Goal: Transaction & Acquisition: Book appointment/travel/reservation

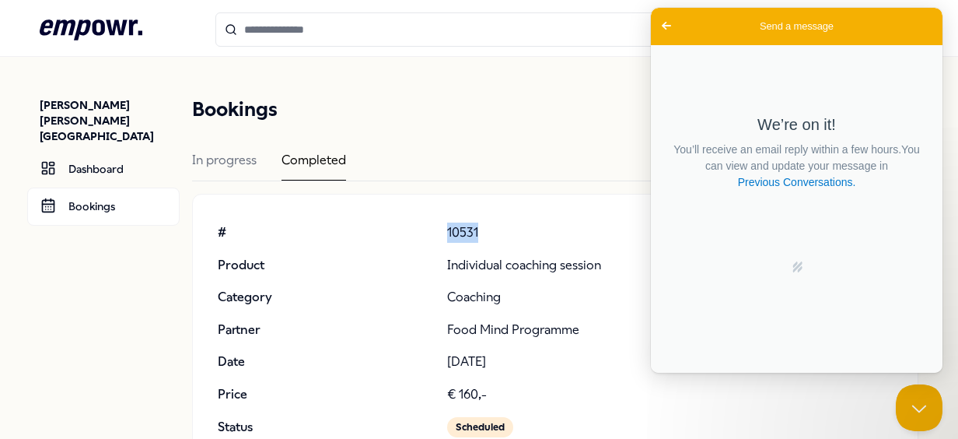
scroll to position [2, 0]
click at [832, 185] on link "Previous Conversations ." at bounding box center [797, 182] width 121 height 16
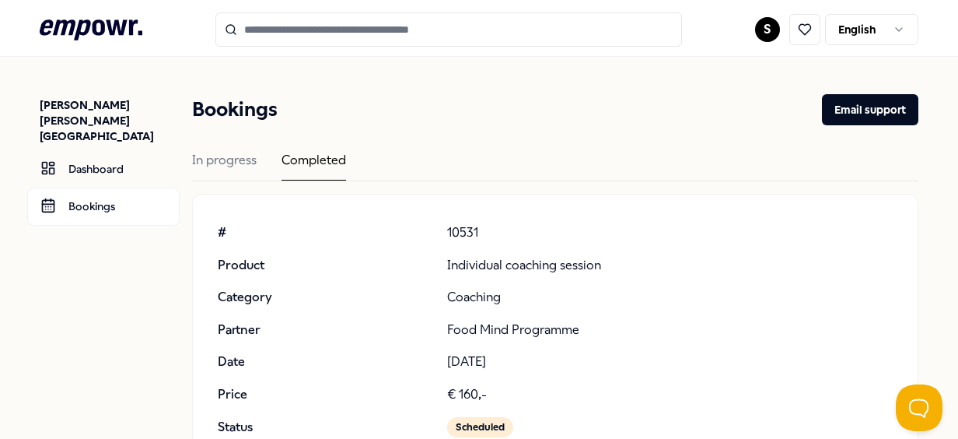
click at [240, 152] on div "In progress" at bounding box center [224, 165] width 65 height 30
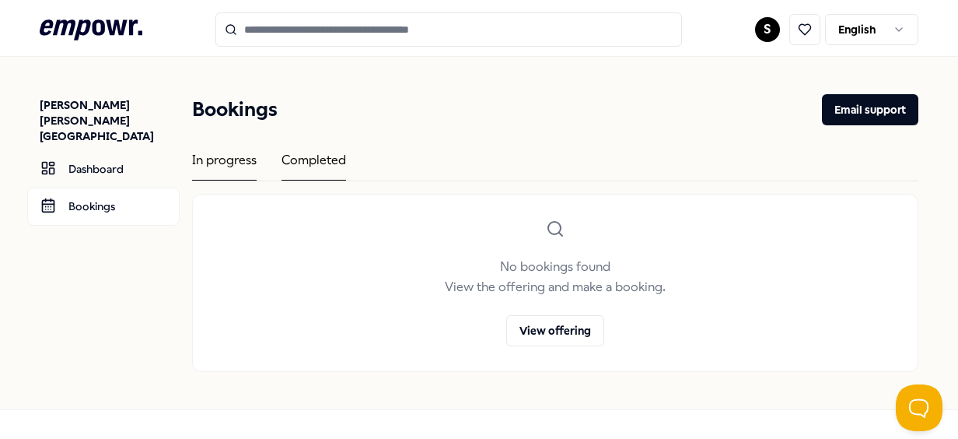
click at [324, 166] on div "Completed" at bounding box center [314, 165] width 65 height 30
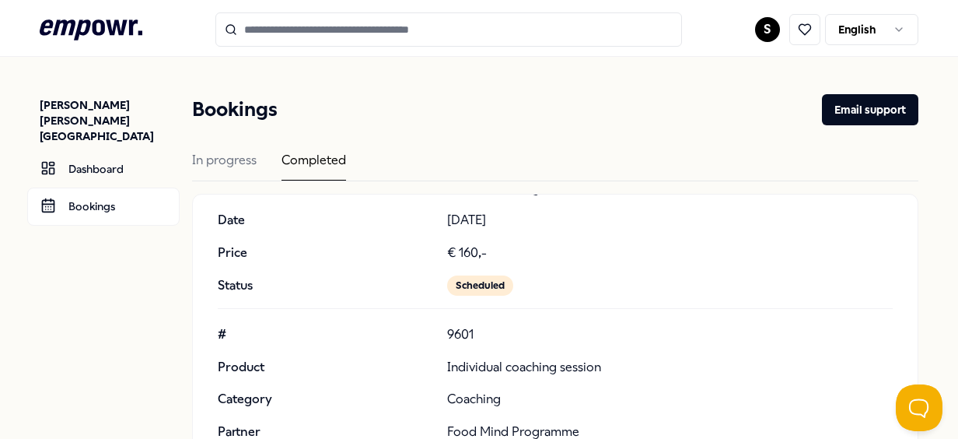
scroll to position [100, 0]
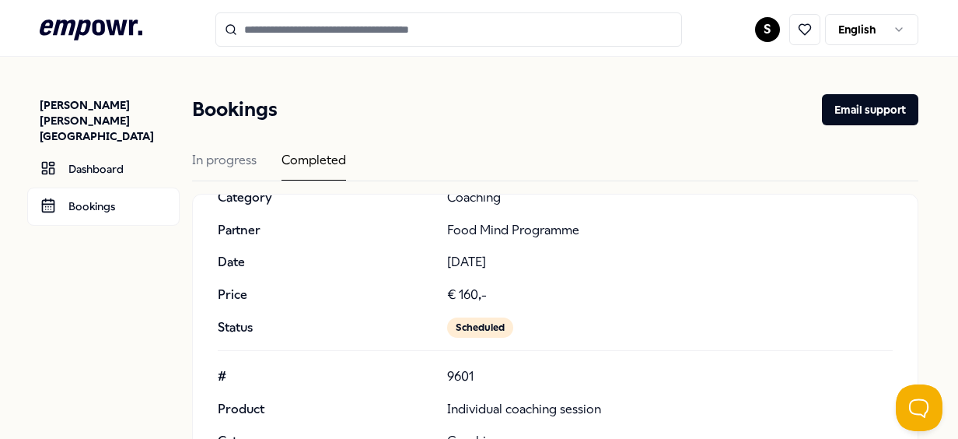
click at [476, 336] on div "Scheduled" at bounding box center [480, 327] width 66 height 20
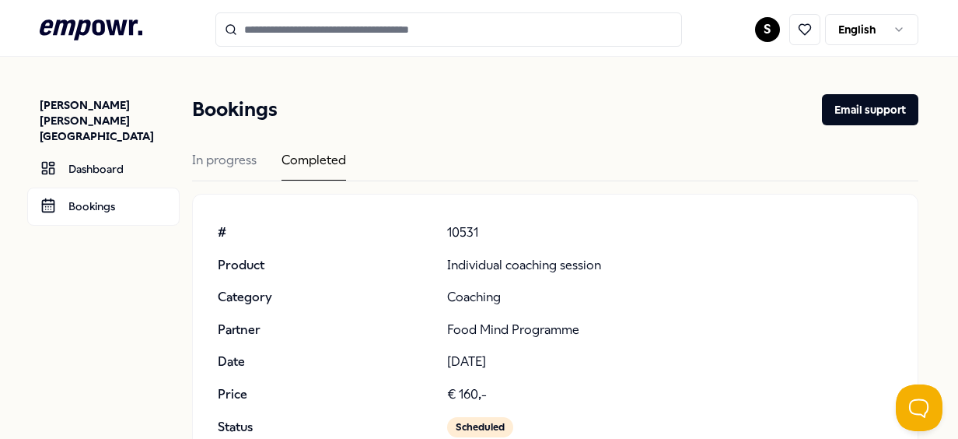
scroll to position [2, 0]
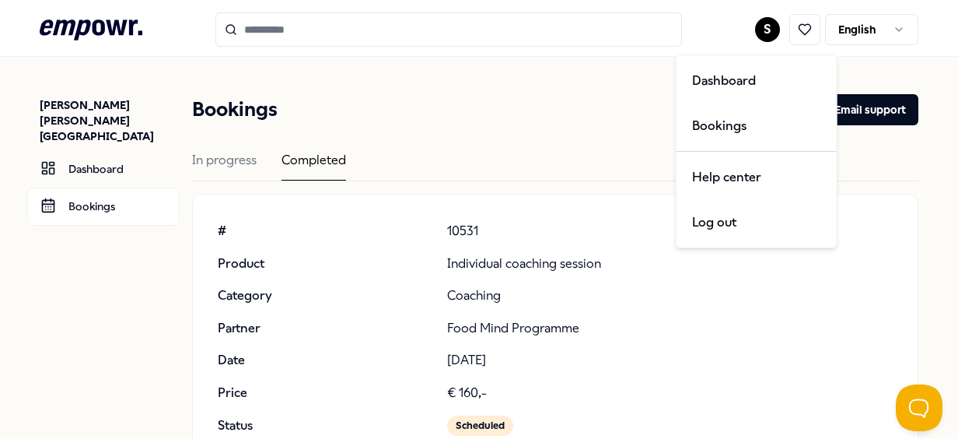
click at [754, 22] on html ".empowr-logo_svg__cls-1{fill:#03032f} S English Sara S.M. Castro Aveiro Dashboa…" at bounding box center [479, 219] width 958 height 439
click at [741, 149] on div "Dashboard Bookings Help center Log out" at bounding box center [757, 151] width 162 height 194
click at [798, 16] on html ".empowr-logo_svg__cls-1{fill:#03032f} S English Sara S.M. Castro Aveiro Dashboa…" at bounding box center [479, 219] width 958 height 439
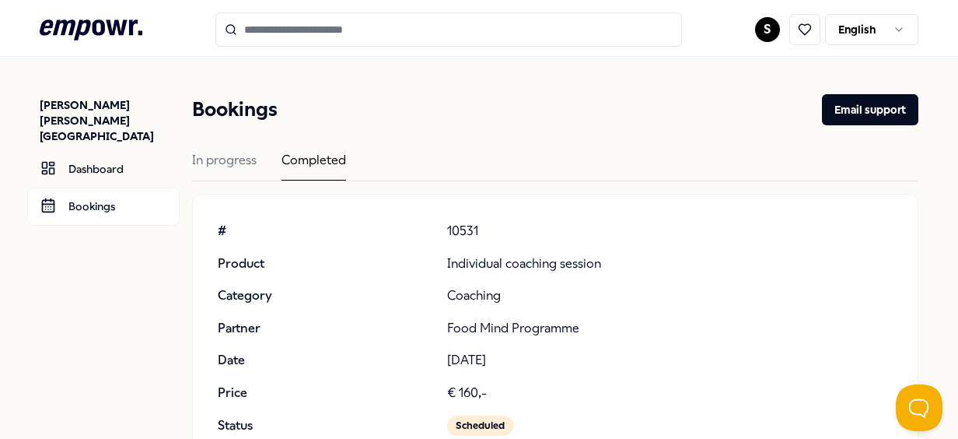
click at [754, 25] on html ".empowr-logo_svg__cls-1{fill:#03032f} S English Sara S.M. Castro Aveiro Dashboa…" at bounding box center [479, 219] width 958 height 439
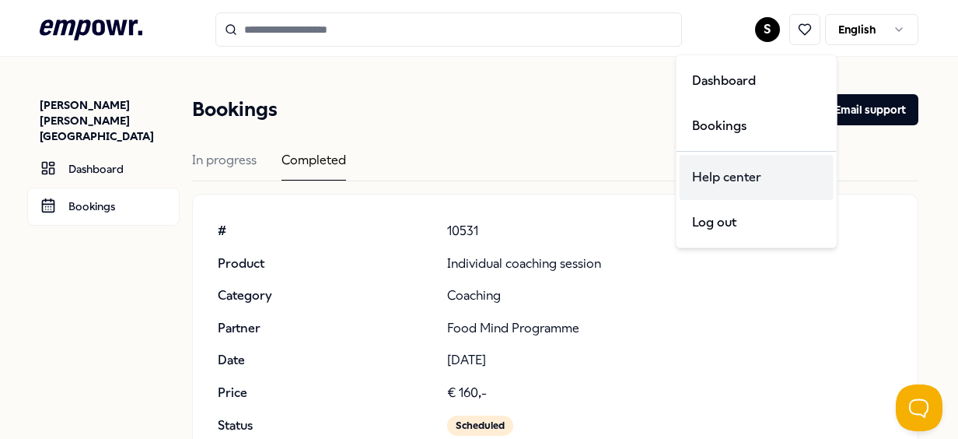
click at [722, 171] on div "Help center" at bounding box center [757, 177] width 154 height 45
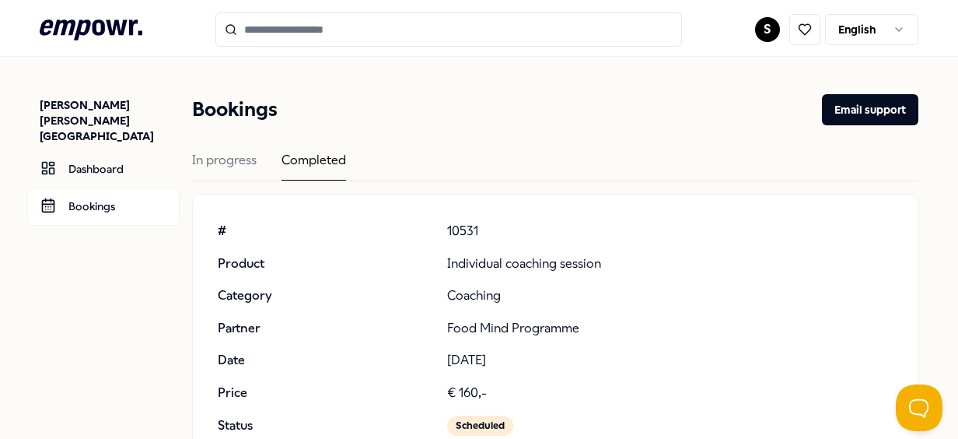
click at [870, 30] on html ".empowr-logo_svg__cls-1{fill:#03032f} S English Sara S.M. Castro Aveiro Dashboa…" at bounding box center [479, 219] width 958 height 439
click at [703, 91] on html ".empowr-logo_svg__cls-1{fill:#03032f} S English Sara S.M. Castro Aveiro Dashboa…" at bounding box center [479, 219] width 958 height 439
click at [865, 109] on button "Email support" at bounding box center [870, 109] width 96 height 31
click at [804, 226] on p "10531" at bounding box center [670, 231] width 446 height 20
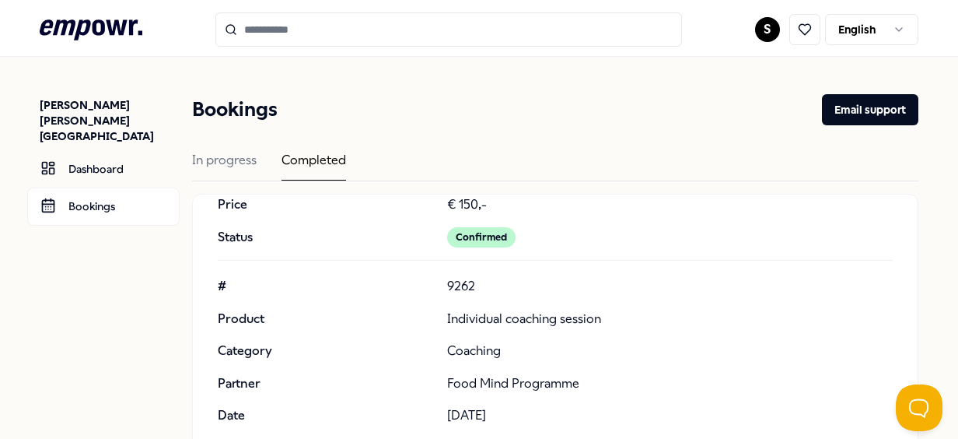
scroll to position [0, 0]
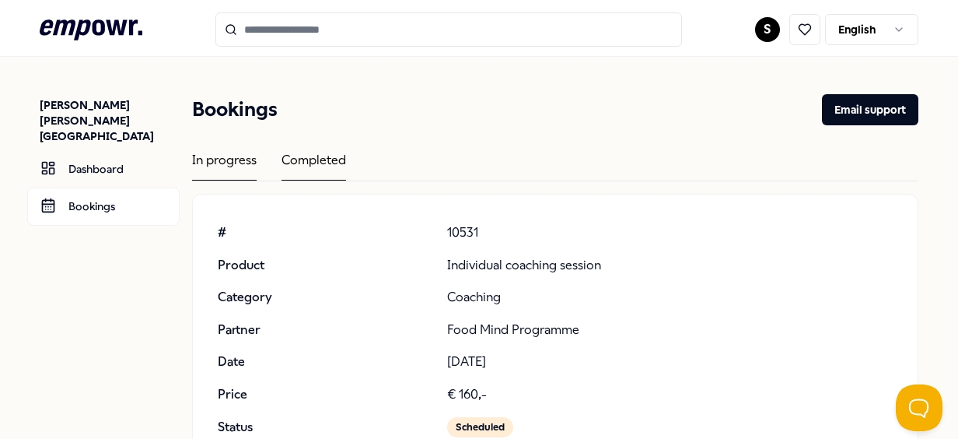
click at [232, 177] on div "In progress" at bounding box center [224, 165] width 65 height 30
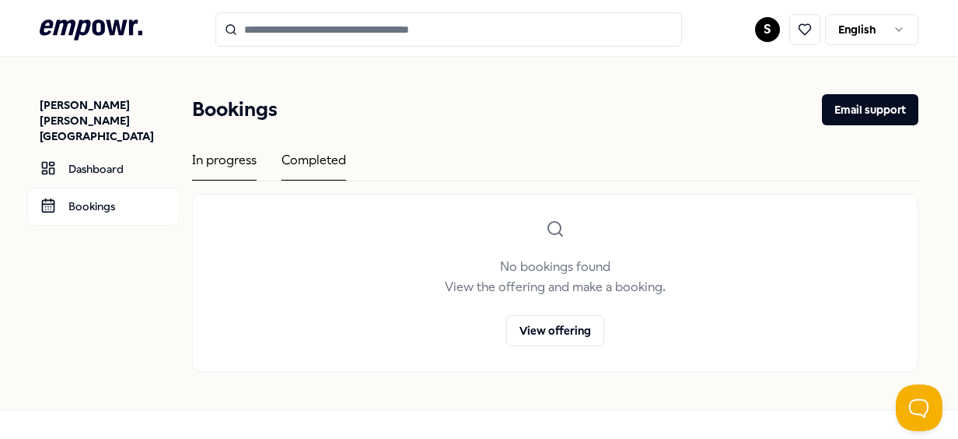
click at [319, 156] on div "Completed" at bounding box center [314, 165] width 65 height 30
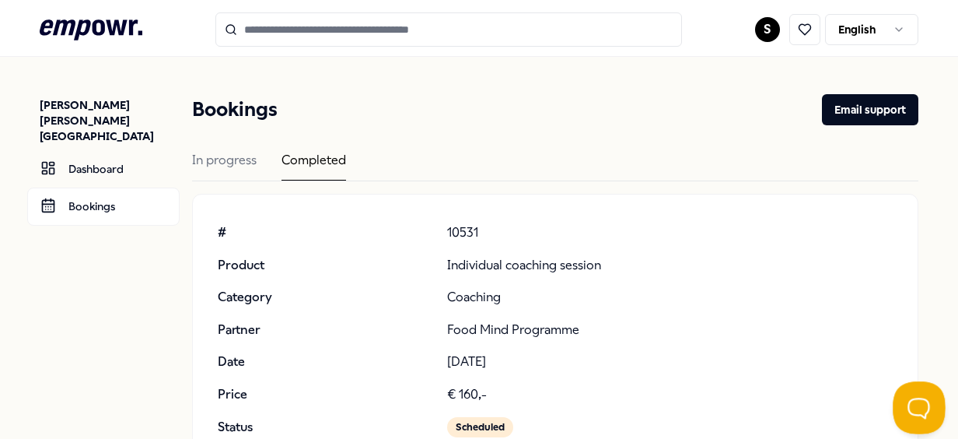
click at [937, 405] on button "Open Beacon popover" at bounding box center [916, 404] width 47 height 47
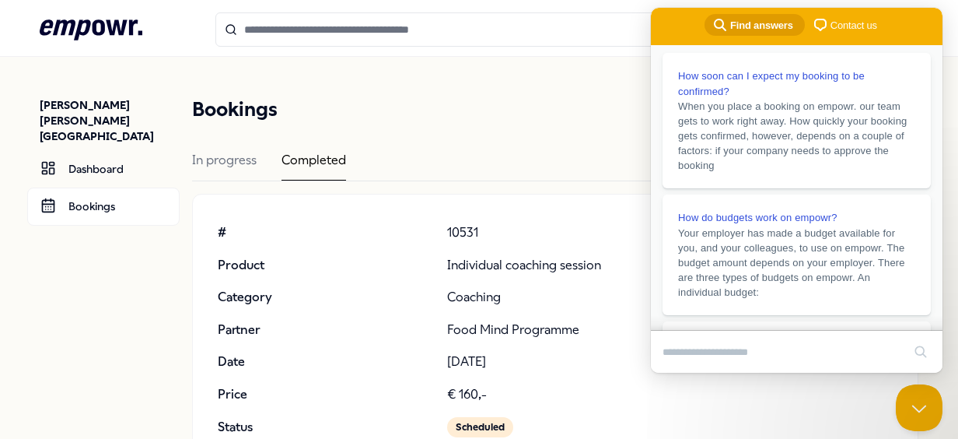
click at [748, 23] on span "Find answers" at bounding box center [761, 26] width 63 height 16
click at [846, 23] on span "Contact us" at bounding box center [854, 26] width 47 height 16
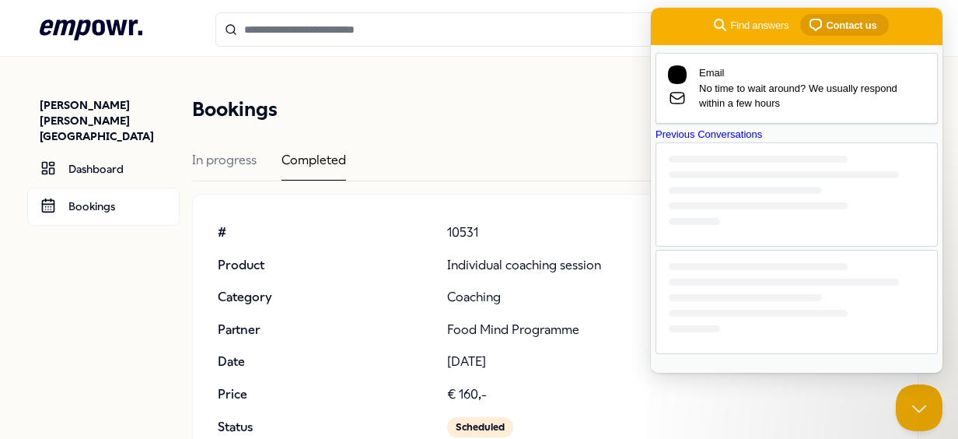
click at [788, 303] on div "Previous Conversations" at bounding box center [797, 240] width 282 height 227
click at [773, 345] on div at bounding box center [797, 302] width 282 height 104
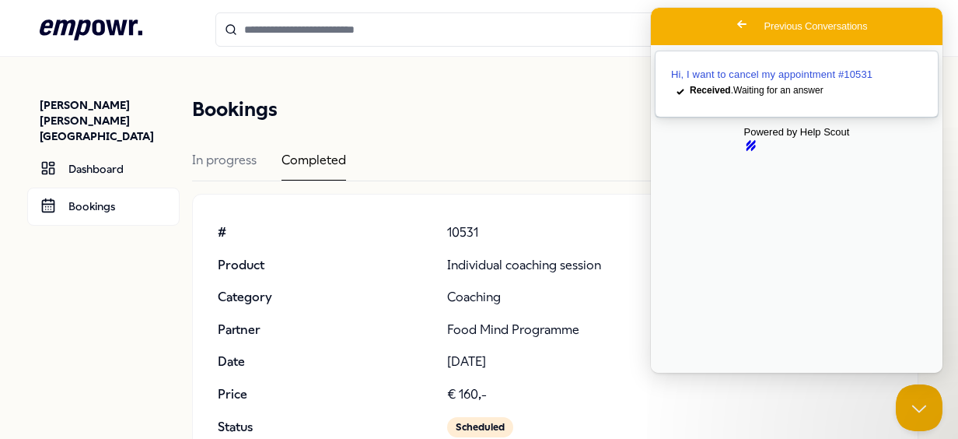
click at [765, 96] on span "Received . Waiting for an answer" at bounding box center [757, 90] width 134 height 11
click at [531, 136] on div "Bookings Email support In progress Completed # Product Category Partner Date Pr…" at bounding box center [555, 431] width 726 height 675
click at [680, 373] on button "Close" at bounding box center [666, 383] width 28 height 20
click at [520, 120] on header "Bookings Email support" at bounding box center [555, 109] width 726 height 31
click at [733, 29] on span "Go back" at bounding box center [742, 24] width 19 height 19
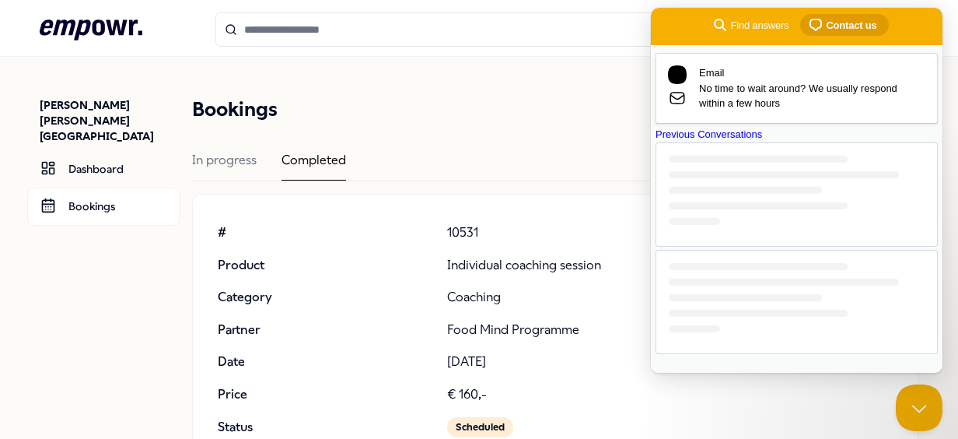
click at [260, 156] on div "In progress Completed" at bounding box center [555, 165] width 726 height 31
click at [110, 11] on header ".empowr-logo_svg__cls-1{fill:#03032f} S English" at bounding box center [479, 28] width 958 height 57
click at [109, 26] on icon at bounding box center [91, 29] width 103 height 20
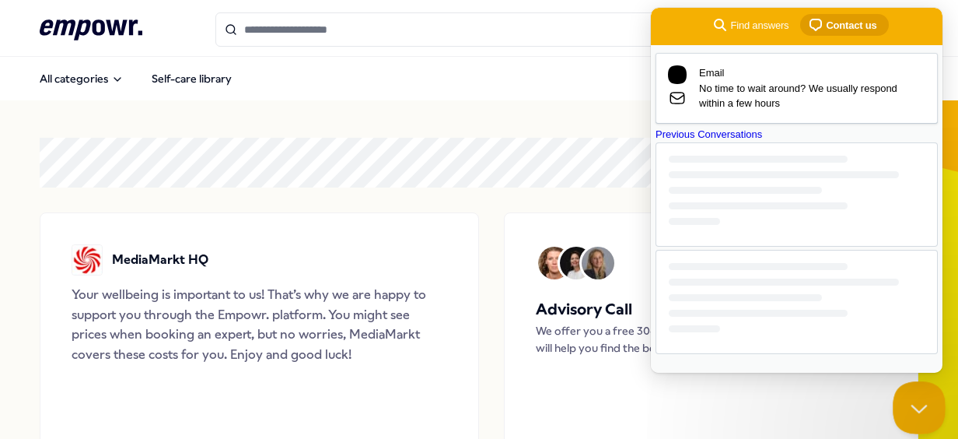
click at [921, 408] on button "Close Beacon popover" at bounding box center [916, 404] width 47 height 47
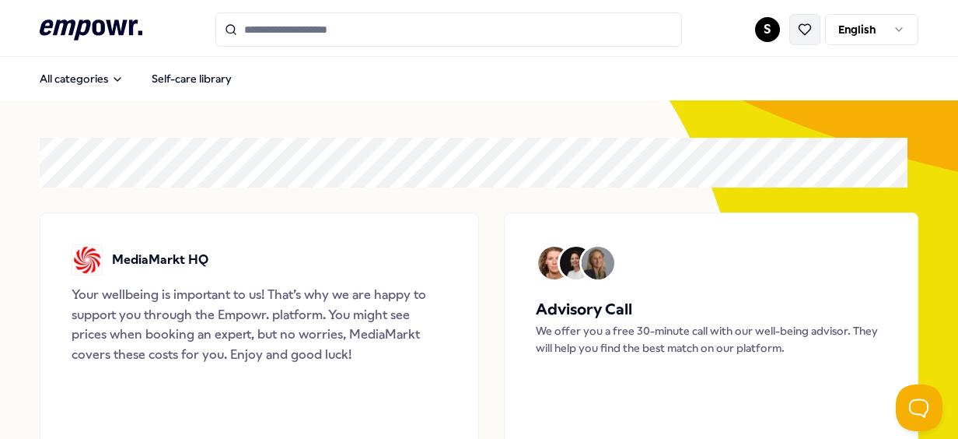
click at [800, 34] on icon at bounding box center [805, 30] width 14 height 14
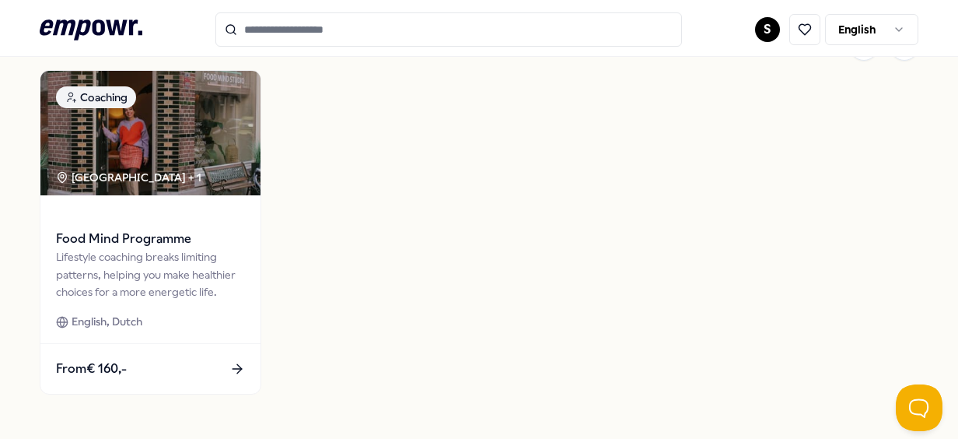
scroll to position [603, 0]
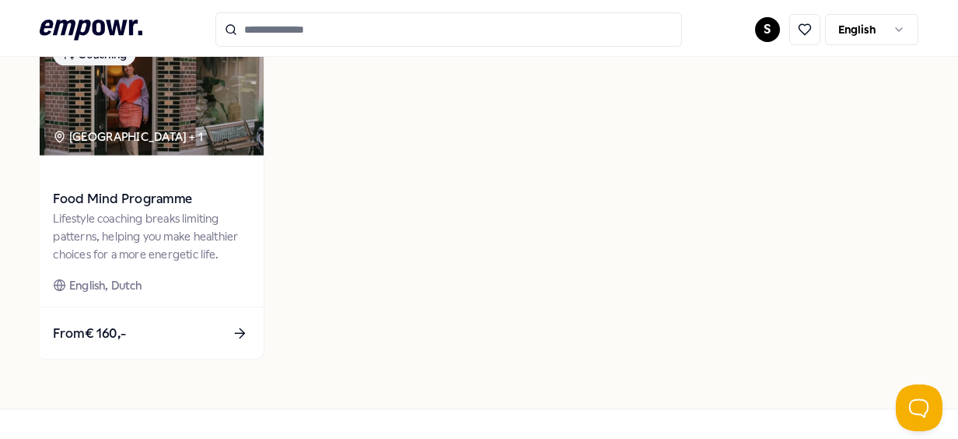
click at [212, 308] on div "From € 160,-" at bounding box center [150, 333] width 226 height 51
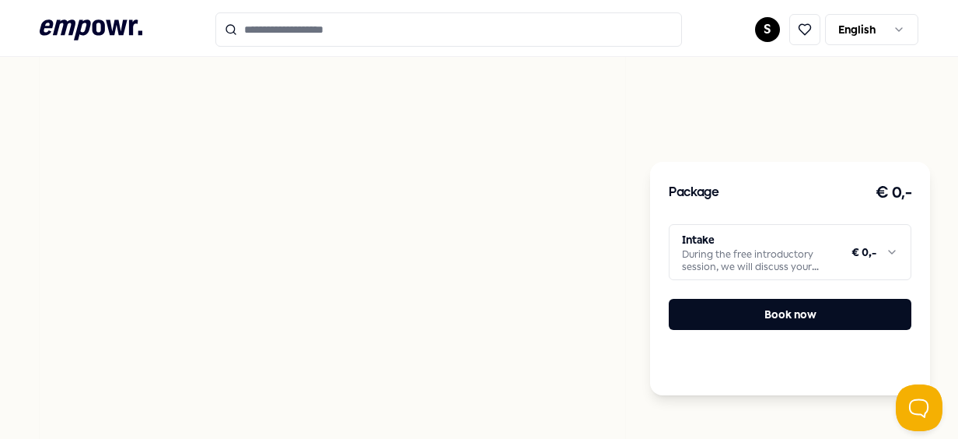
scroll to position [983, 0]
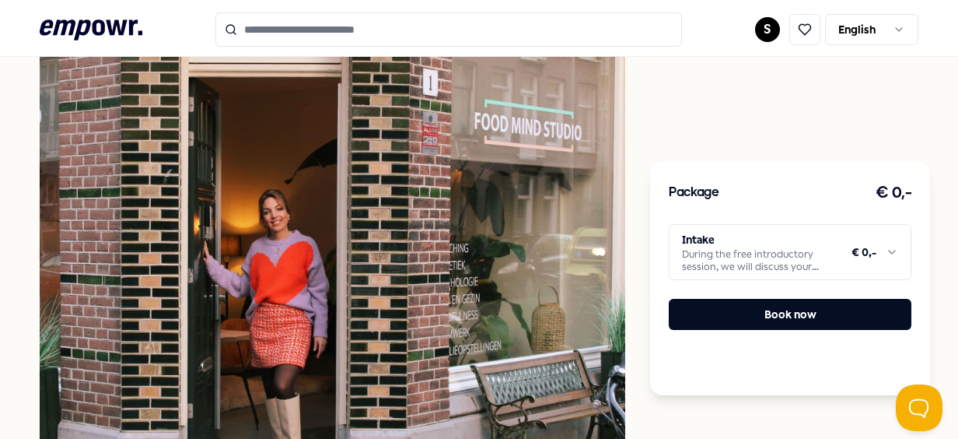
scroll to position [648, 0]
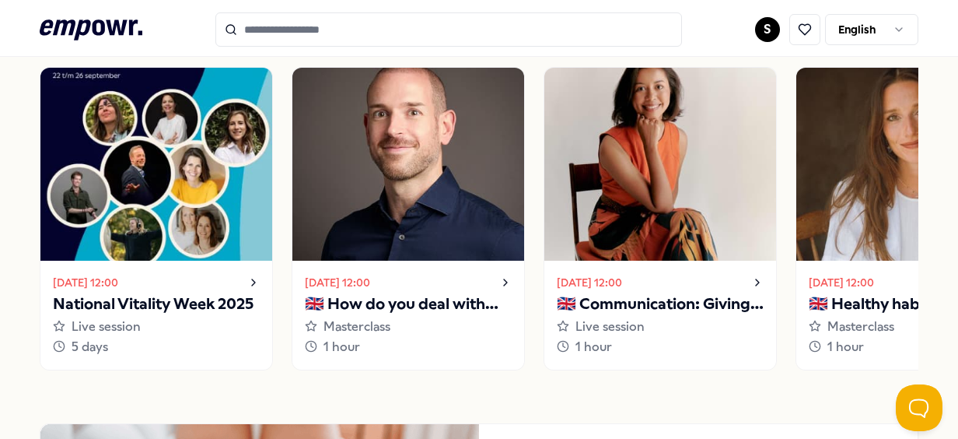
scroll to position [1168, 0]
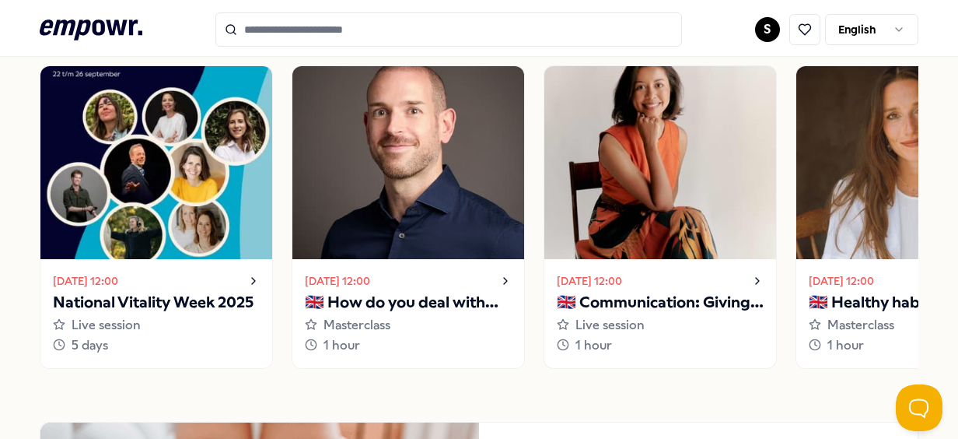
click at [702, 209] on img at bounding box center [661, 162] width 232 height 193
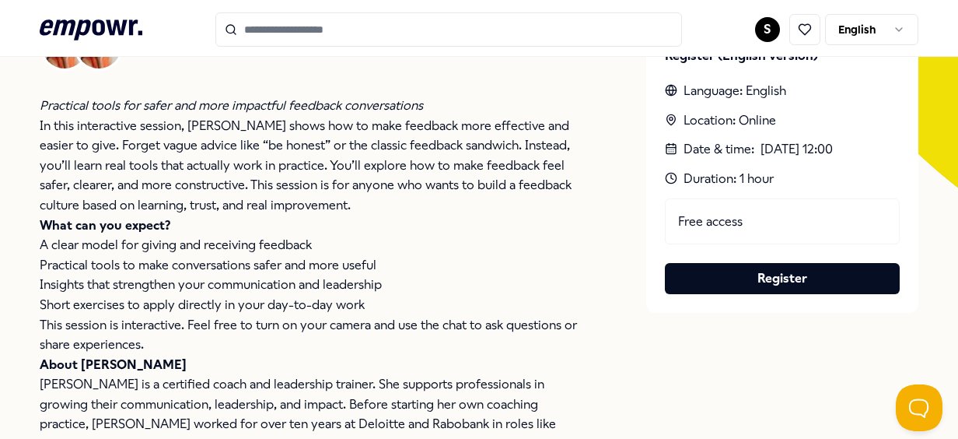
scroll to position [402, 0]
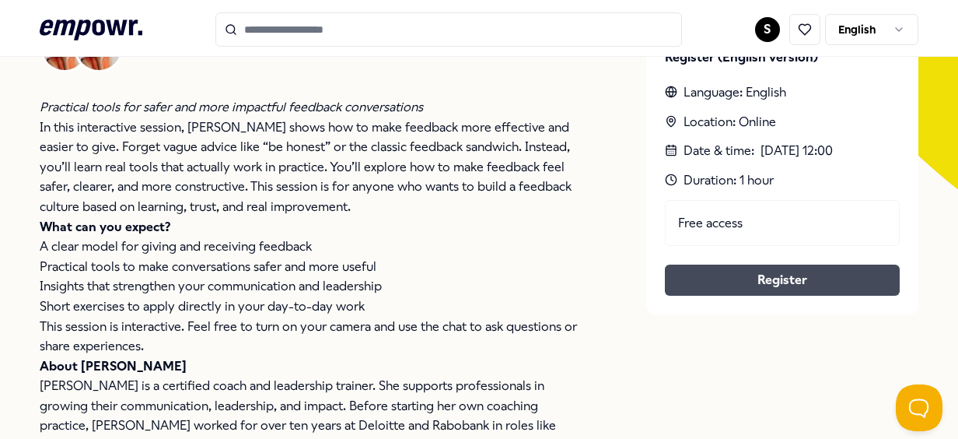
click at [809, 274] on button "Register" at bounding box center [782, 279] width 235 height 31
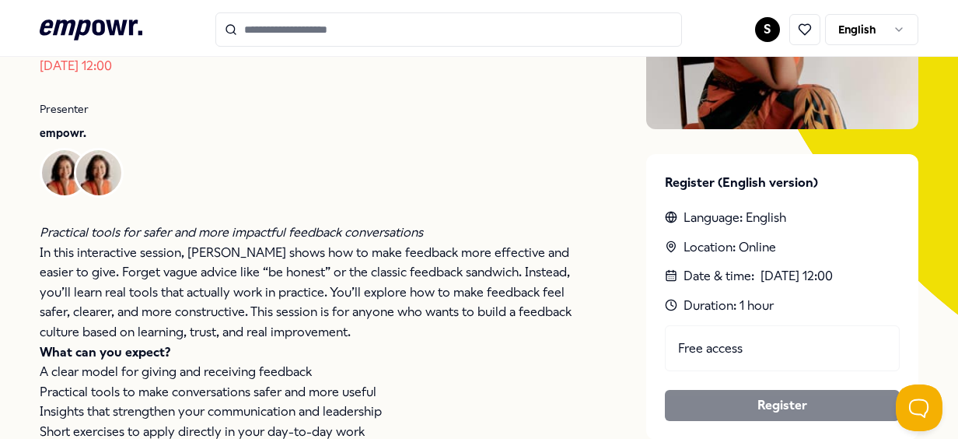
scroll to position [278, 0]
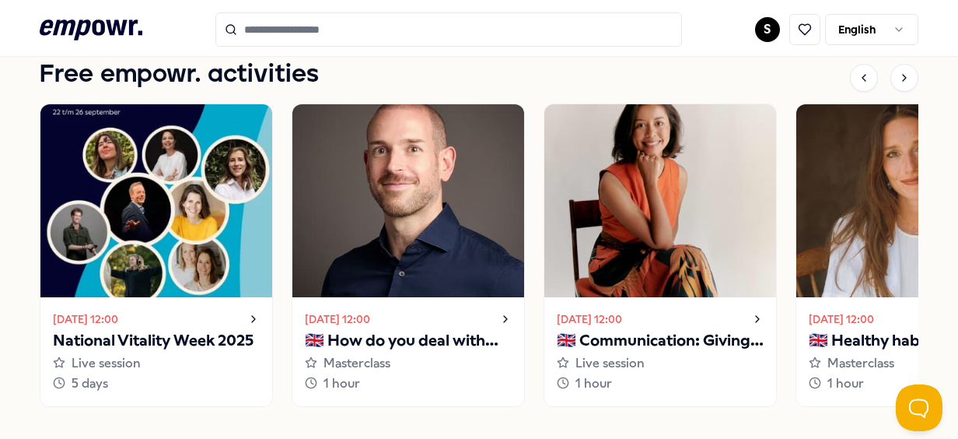
scroll to position [1128, 0]
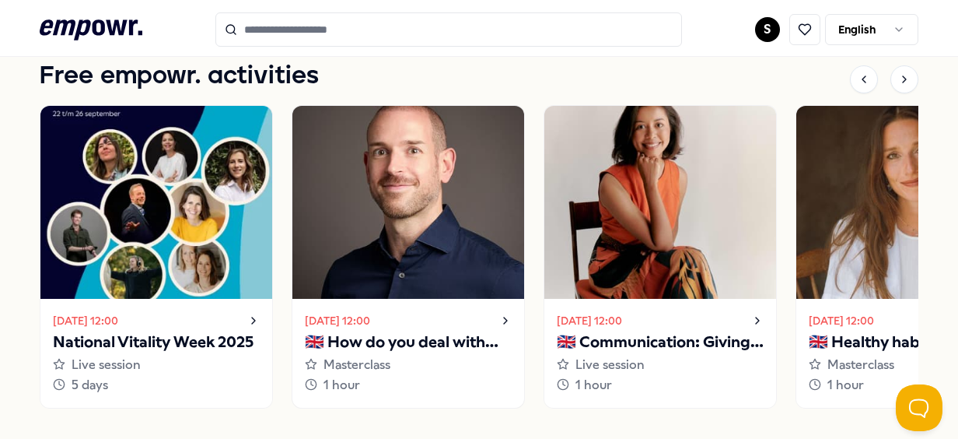
click at [440, 356] on div "Masterclass" at bounding box center [408, 365] width 207 height 20
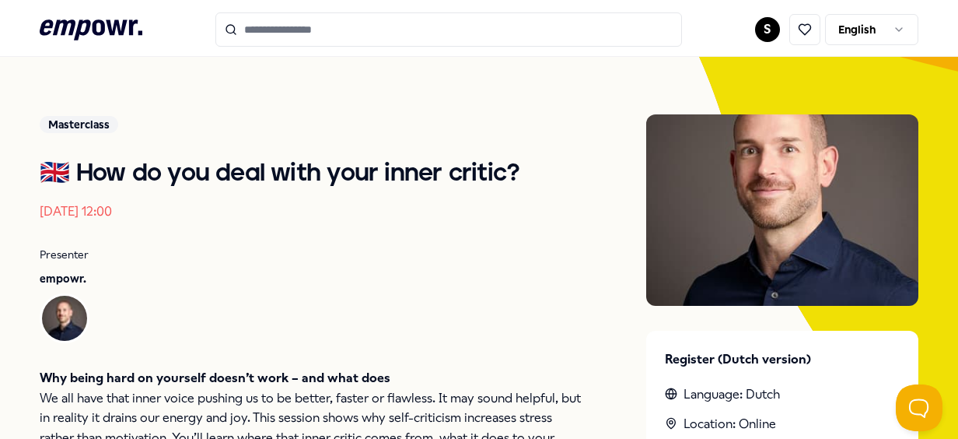
scroll to position [250, 0]
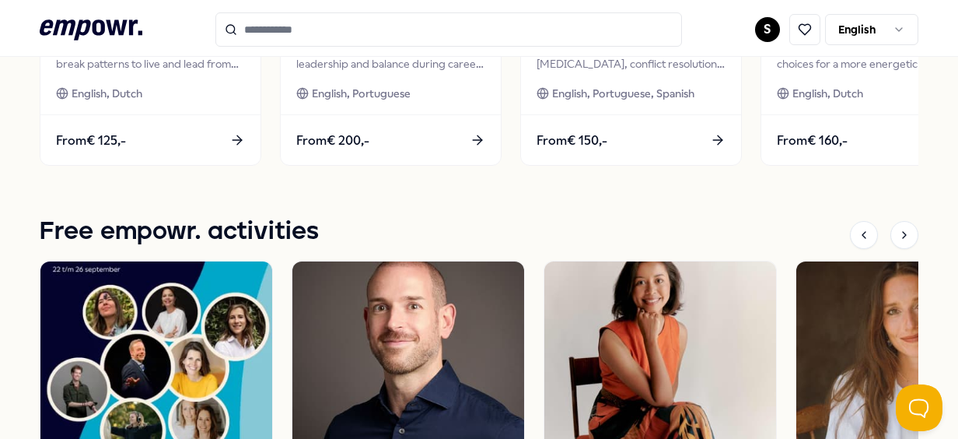
scroll to position [974, 0]
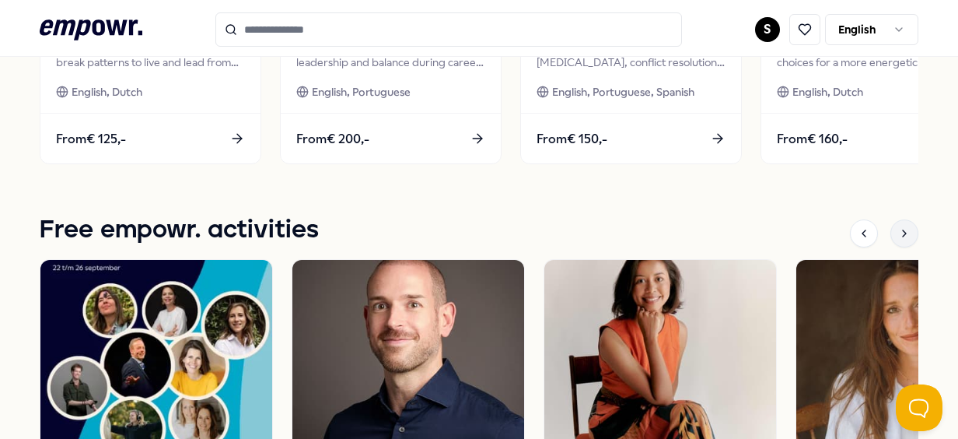
click at [899, 237] on icon at bounding box center [905, 233] width 12 height 12
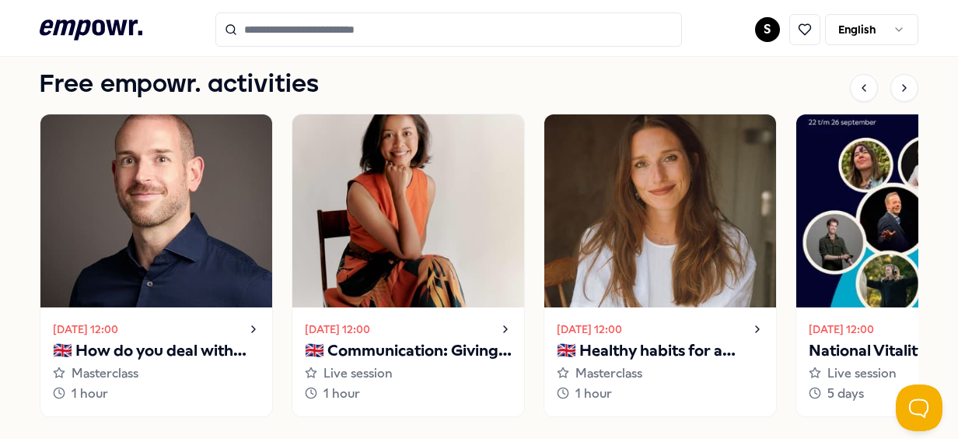
scroll to position [1120, 0]
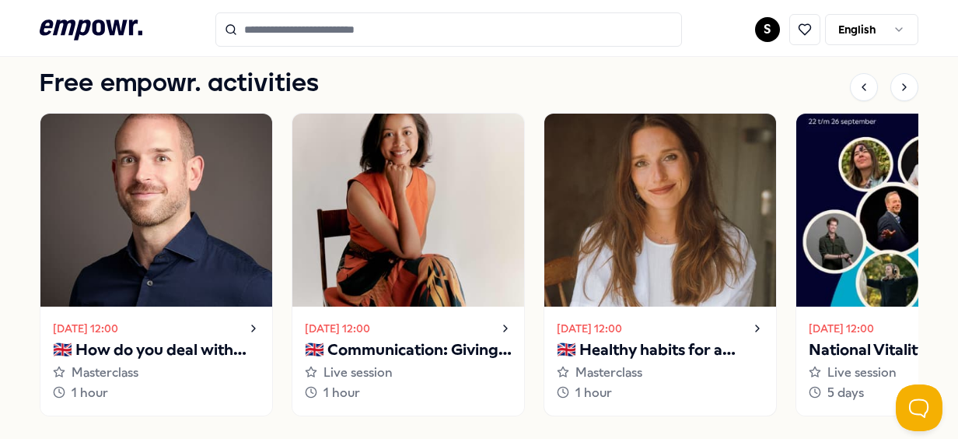
click at [666, 322] on div "[DATE] 12:00" at bounding box center [660, 328] width 207 height 19
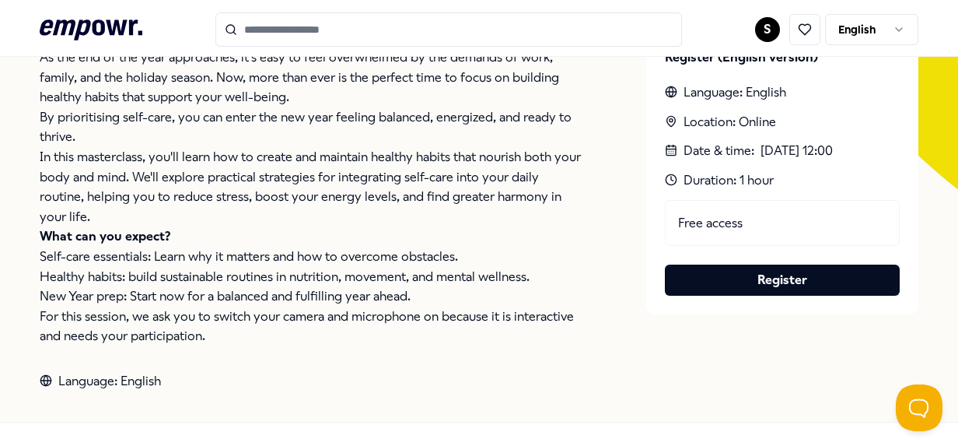
scroll to position [403, 0]
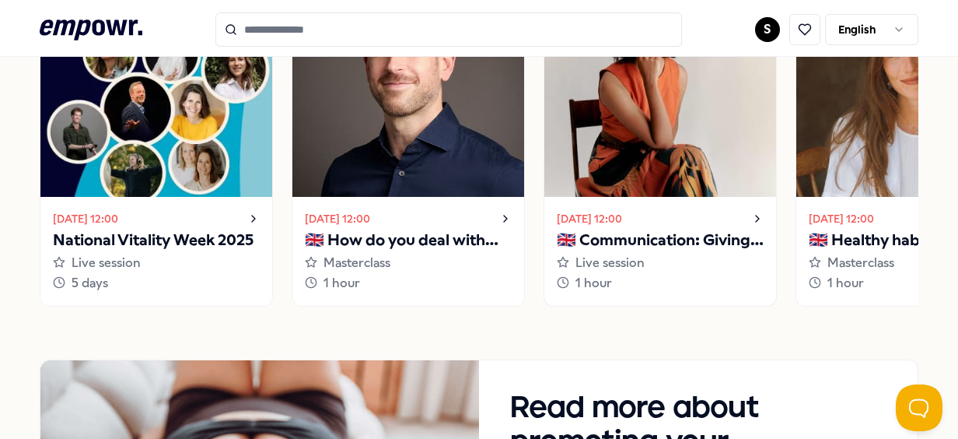
click at [685, 190] on img at bounding box center [661, 100] width 232 height 193
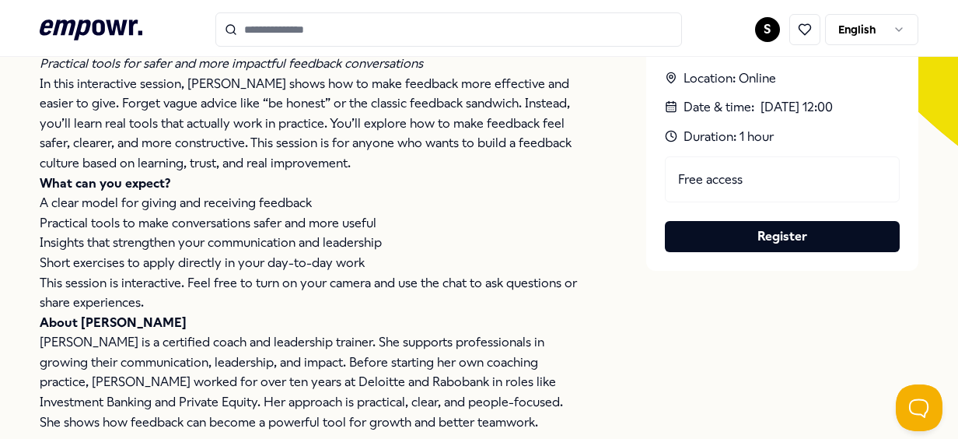
scroll to position [445, 0]
click at [604, 239] on div "Live session 🇬🇧 Communication: Giving and receiving feedback [DATE] 12:00 Prese…" at bounding box center [479, 124] width 878 height 708
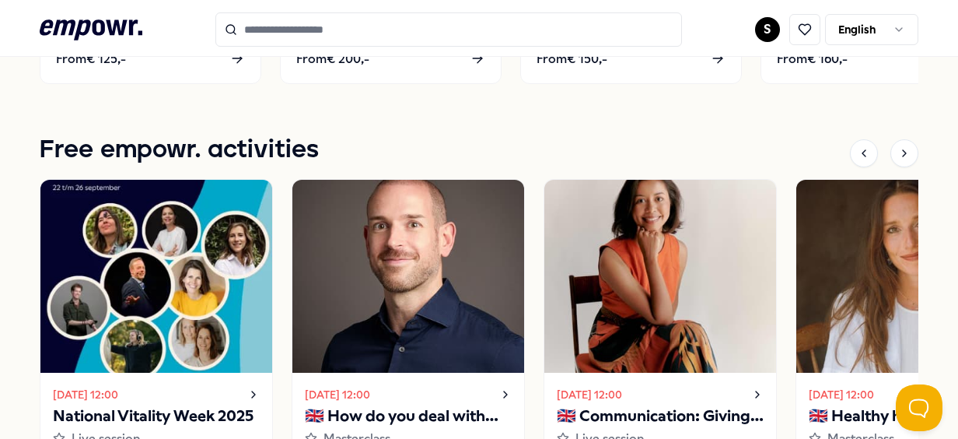
scroll to position [1057, 0]
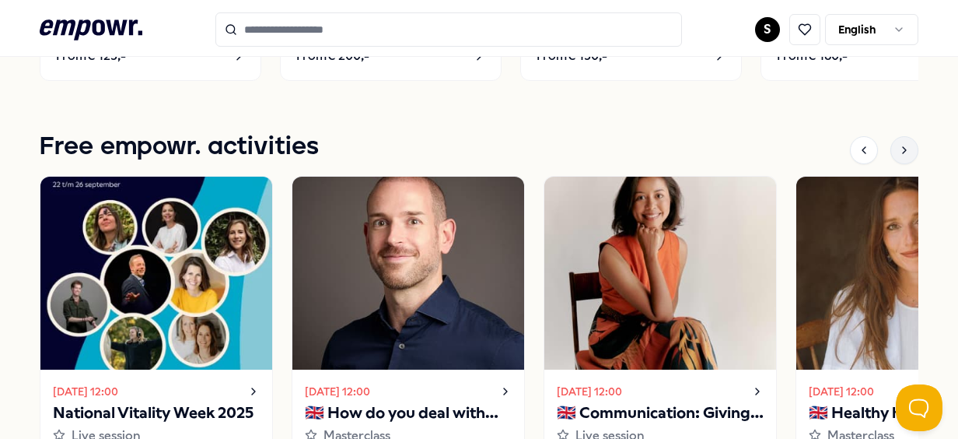
click at [900, 160] on div at bounding box center [905, 150] width 28 height 28
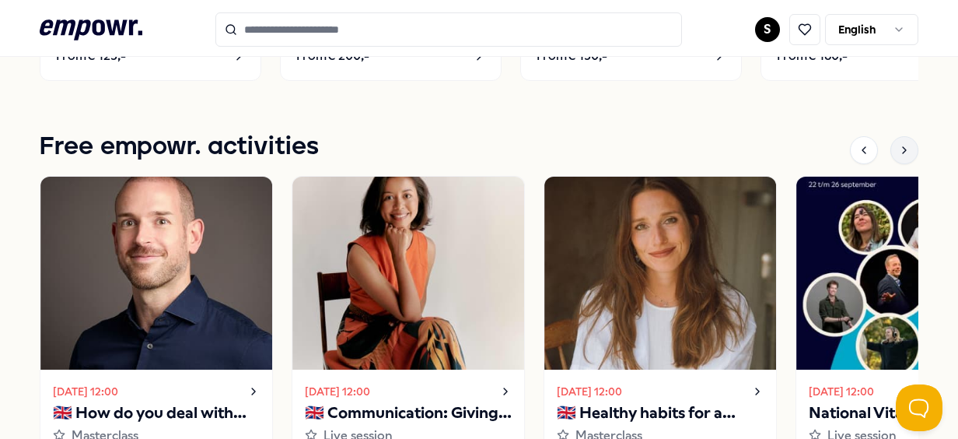
click at [900, 160] on div at bounding box center [905, 150] width 28 height 28
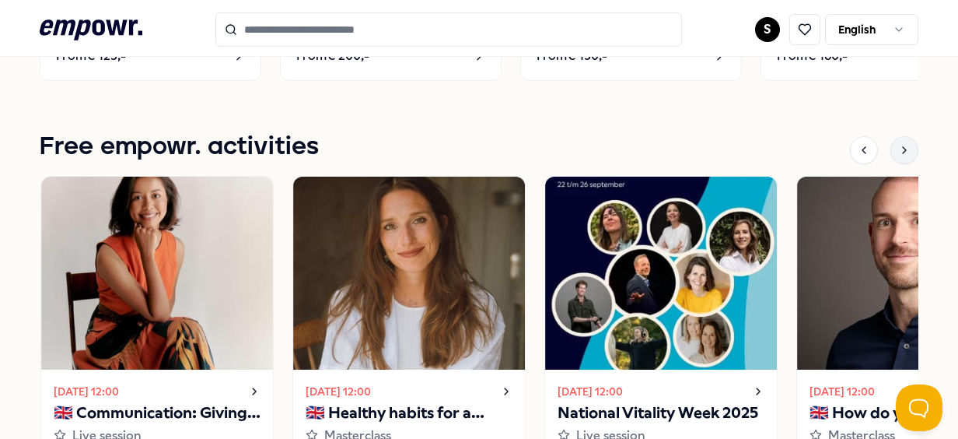
click at [900, 160] on div at bounding box center [905, 150] width 28 height 28
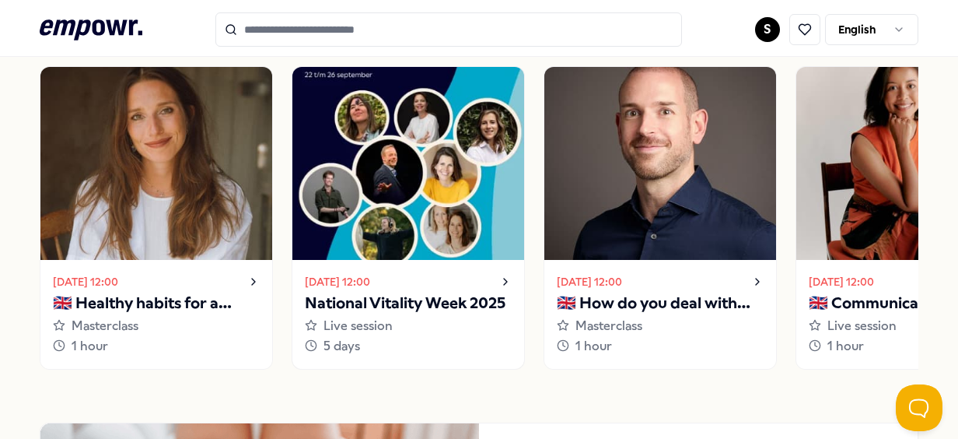
scroll to position [1192, 0]
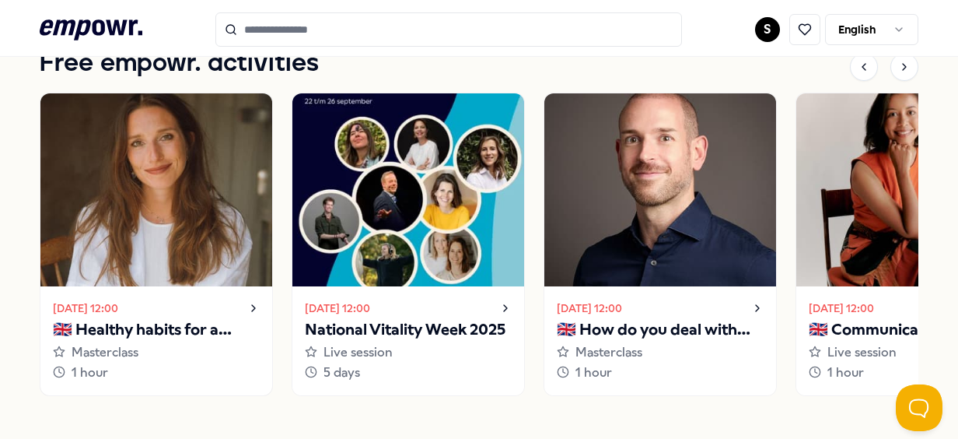
click at [102, 266] on img at bounding box center [156, 189] width 232 height 193
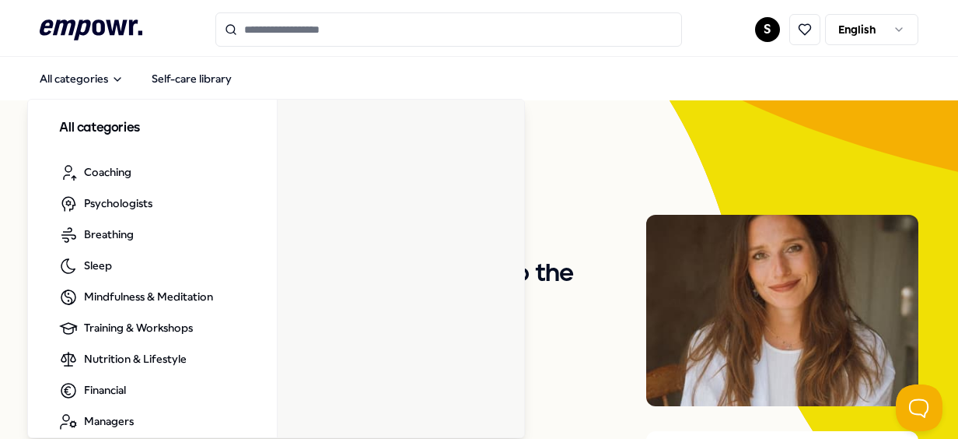
click at [91, 23] on icon ".empowr-logo_svg__cls-1{fill:#03032f}" at bounding box center [91, 30] width 103 height 29
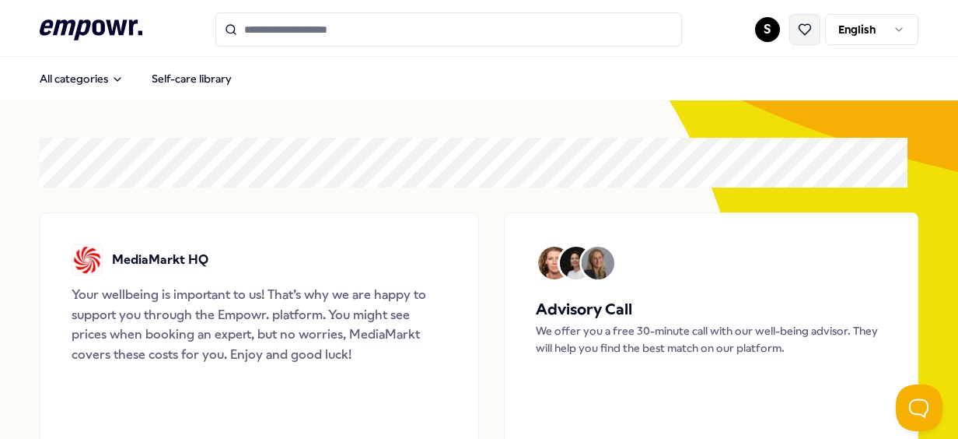
click at [793, 37] on button at bounding box center [805, 29] width 31 height 31
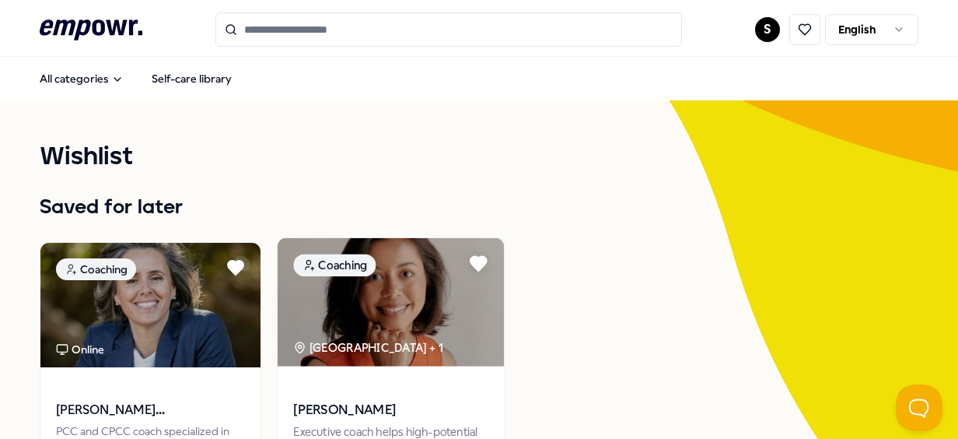
click at [408, 329] on img at bounding box center [391, 302] width 226 height 128
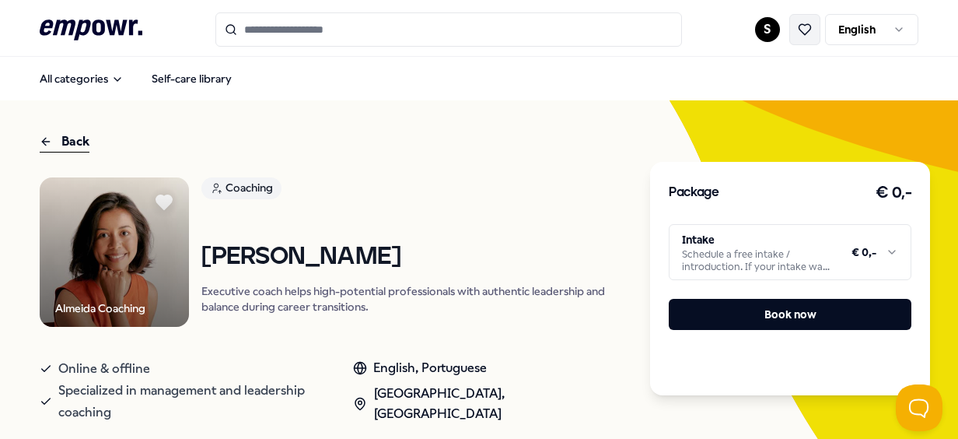
click at [800, 30] on icon at bounding box center [805, 30] width 14 height 14
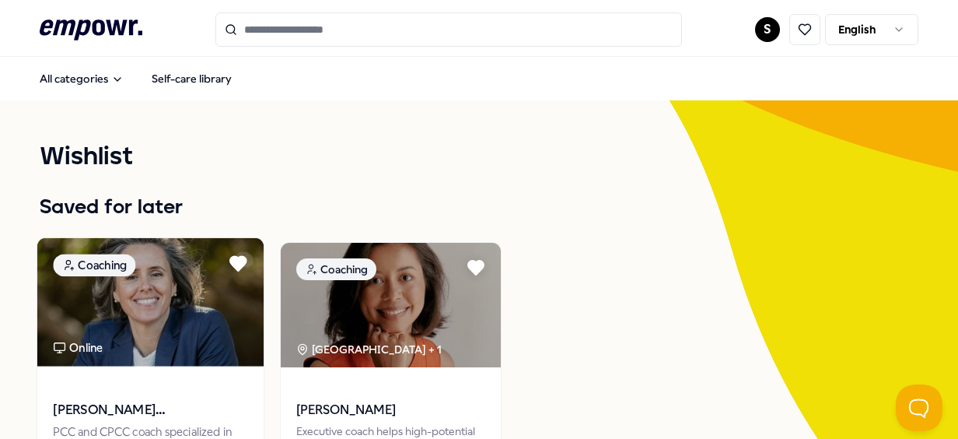
click at [110, 335] on img at bounding box center [150, 302] width 226 height 128
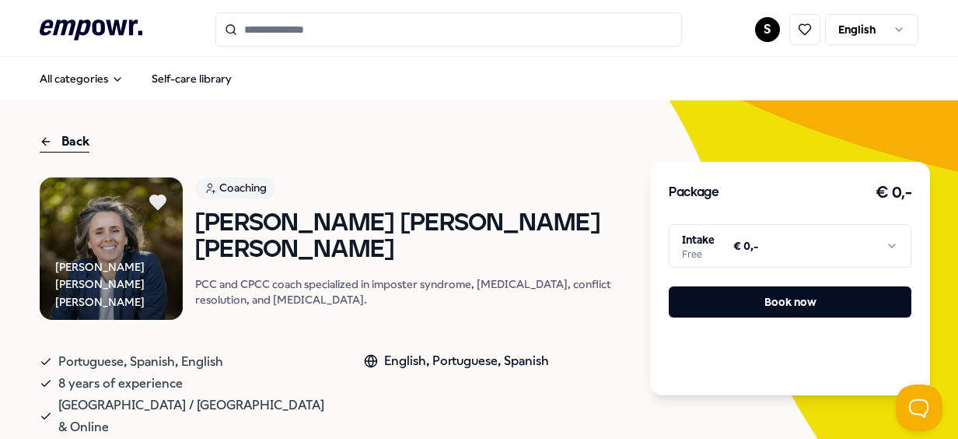
scroll to position [2, 0]
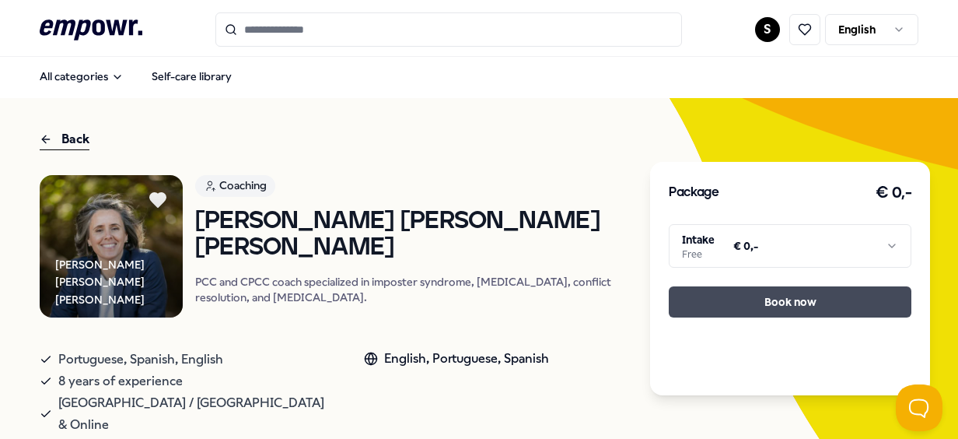
click at [794, 308] on button "Book now" at bounding box center [790, 301] width 243 height 31
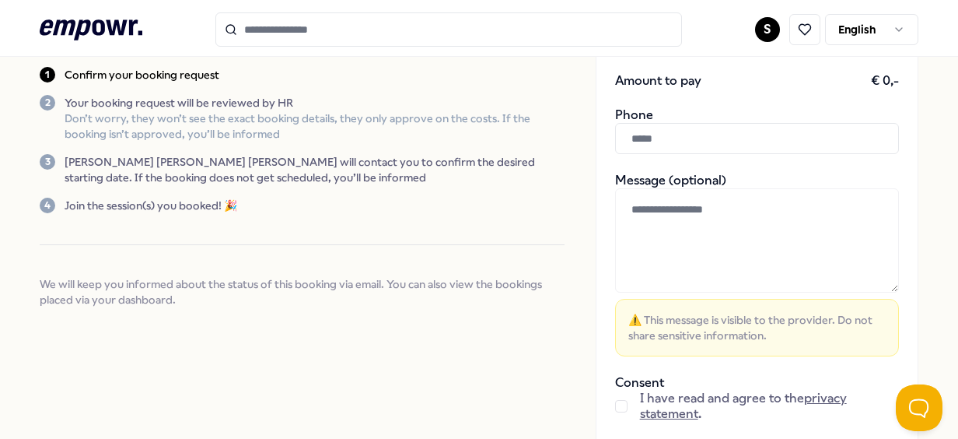
scroll to position [212, 0]
click at [700, 126] on input "text" at bounding box center [757, 139] width 284 height 31
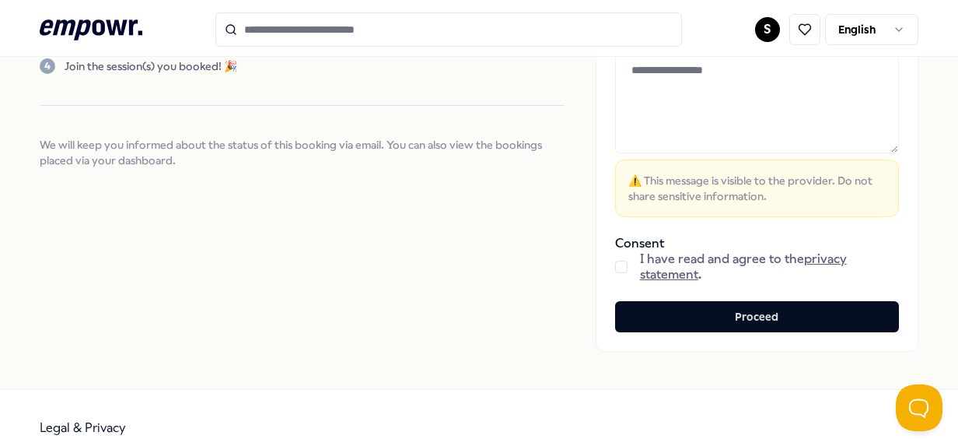
scroll to position [352, 0]
type input "**********"
click at [615, 261] on button "button" at bounding box center [621, 267] width 12 height 12
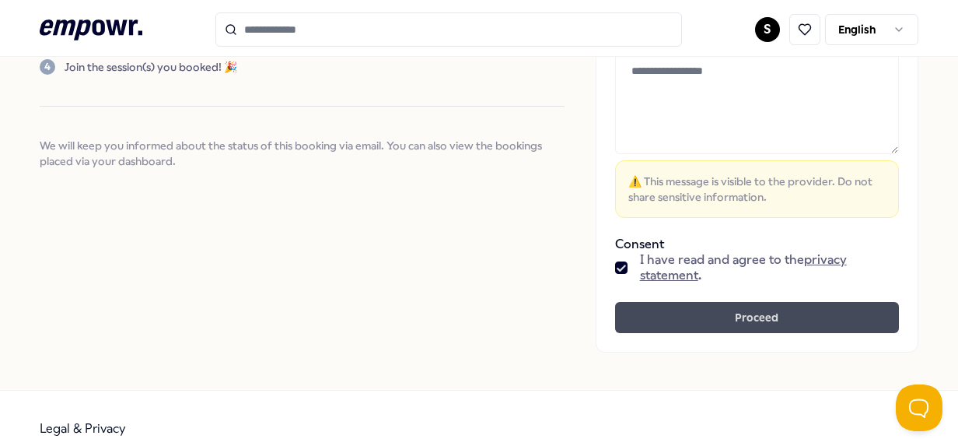
click at [688, 314] on button "Proceed" at bounding box center [757, 317] width 284 height 31
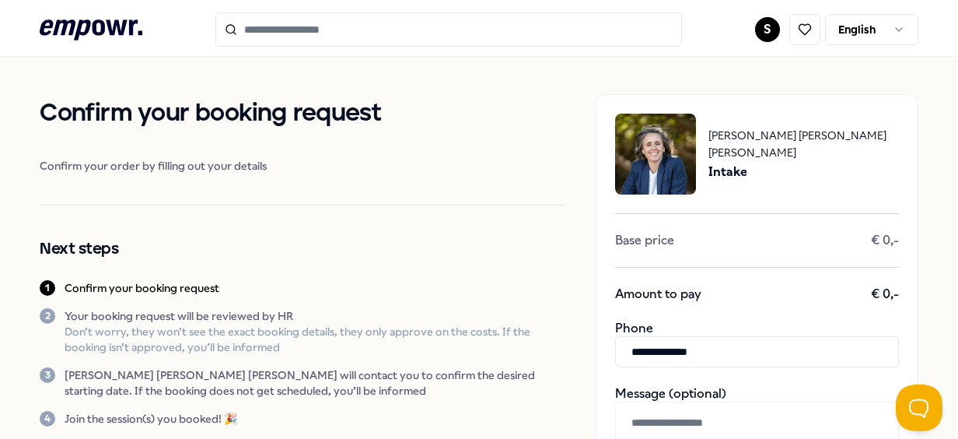
scroll to position [3, 0]
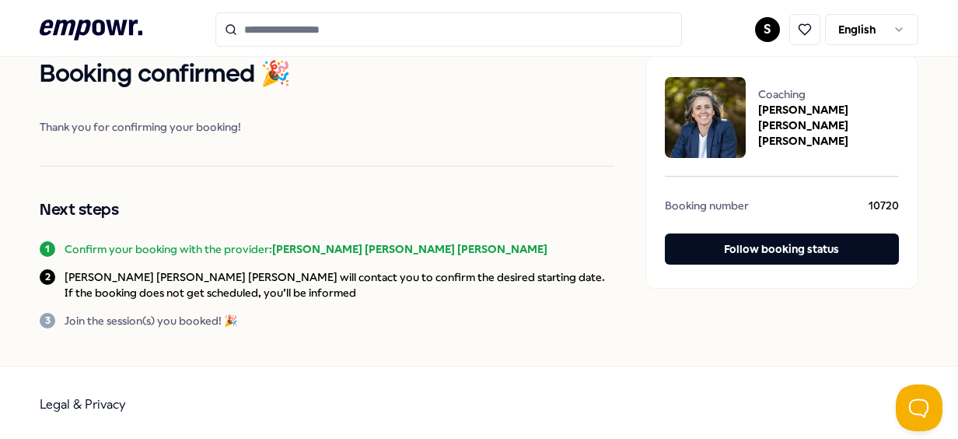
scroll to position [14, 0]
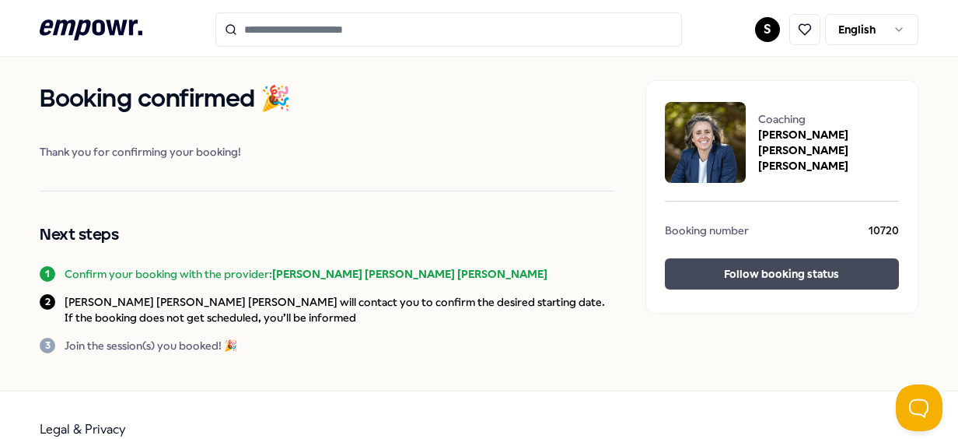
click at [769, 273] on button "Follow booking status" at bounding box center [781, 273] width 233 height 31
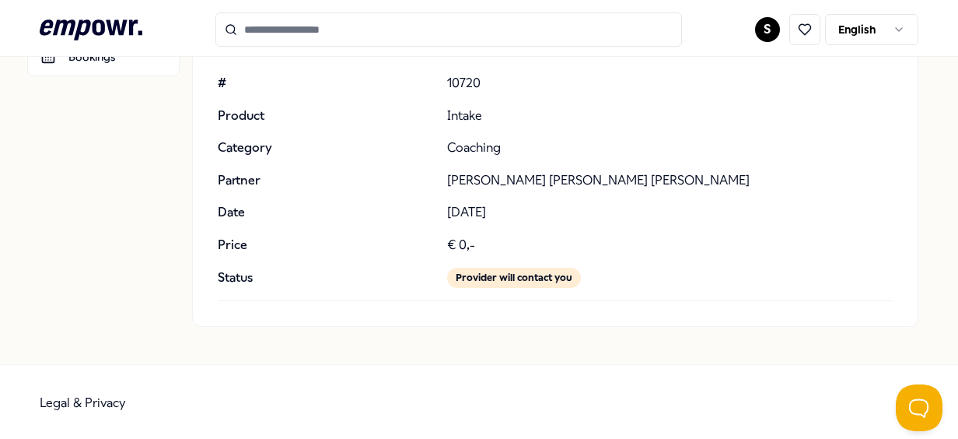
scroll to position [36, 0]
